Goal: Use online tool/utility: Use online tool/utility

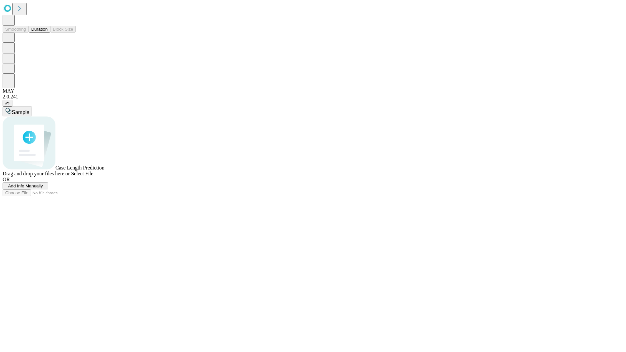
click at [48, 33] on button "Duration" at bounding box center [40, 29] width 22 height 7
click at [29, 110] on span "Sample" at bounding box center [21, 113] width 18 height 6
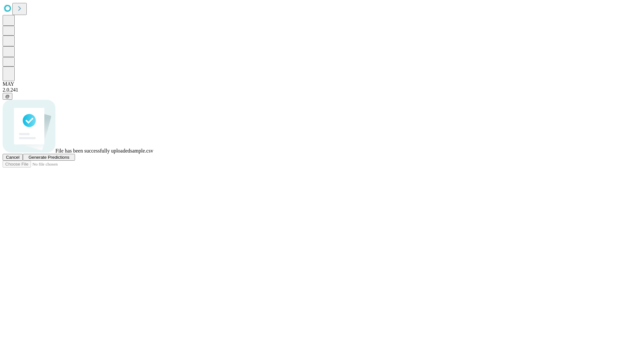
click at [69, 160] on span "Generate Predictions" at bounding box center [48, 157] width 41 height 5
